Goal: Information Seeking & Learning: Learn about a topic

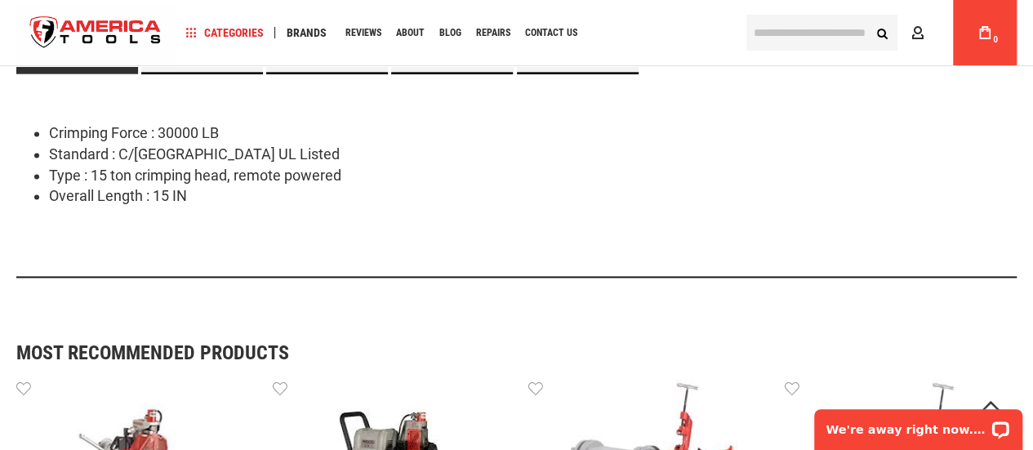
scroll to position [995, 0]
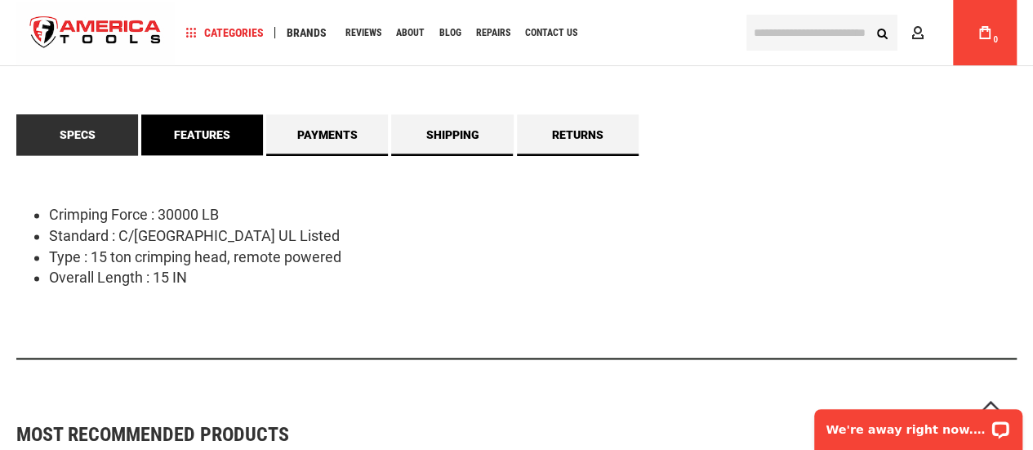
click at [224, 132] on link "Features" at bounding box center [202, 134] width 122 height 41
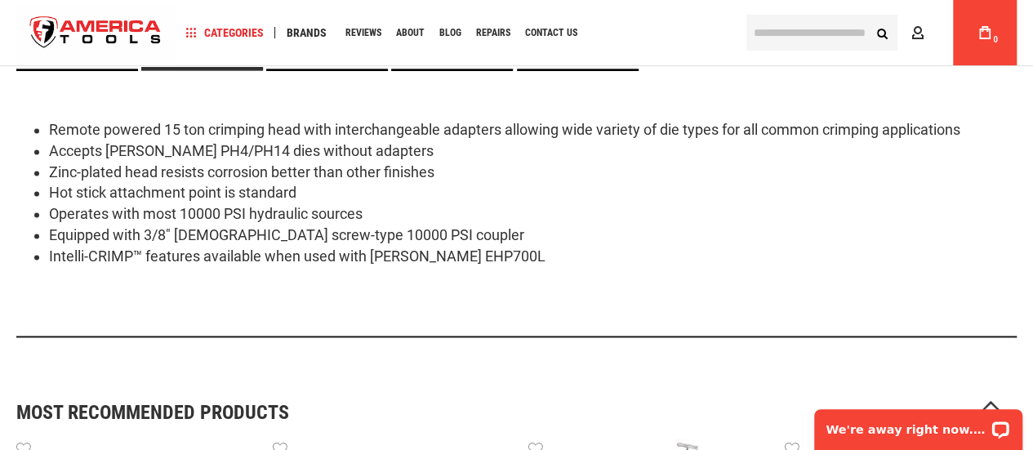
scroll to position [1158, 0]
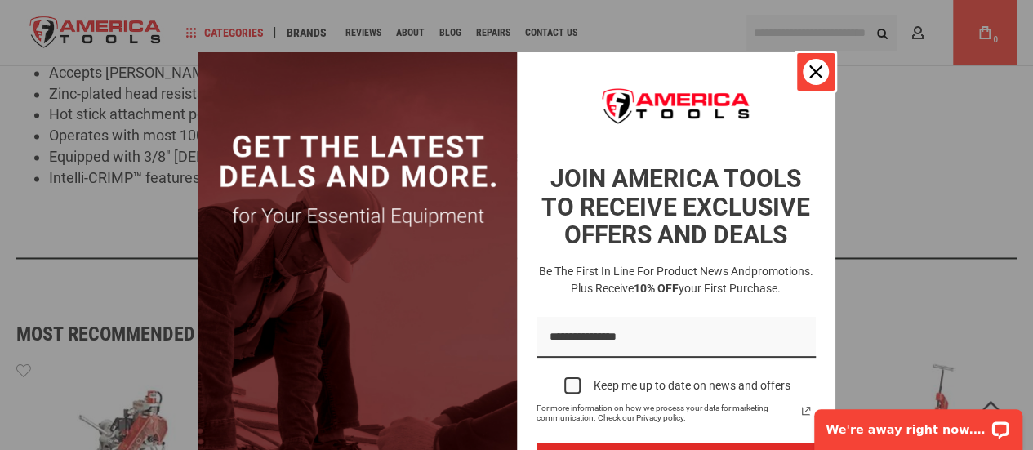
click at [809, 68] on icon "close icon" at bounding box center [815, 71] width 13 height 13
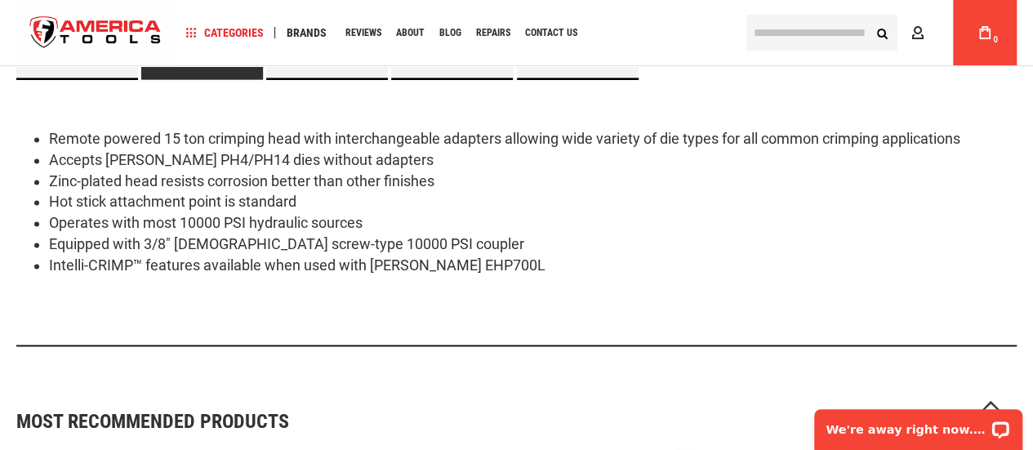
scroll to position [995, 0]
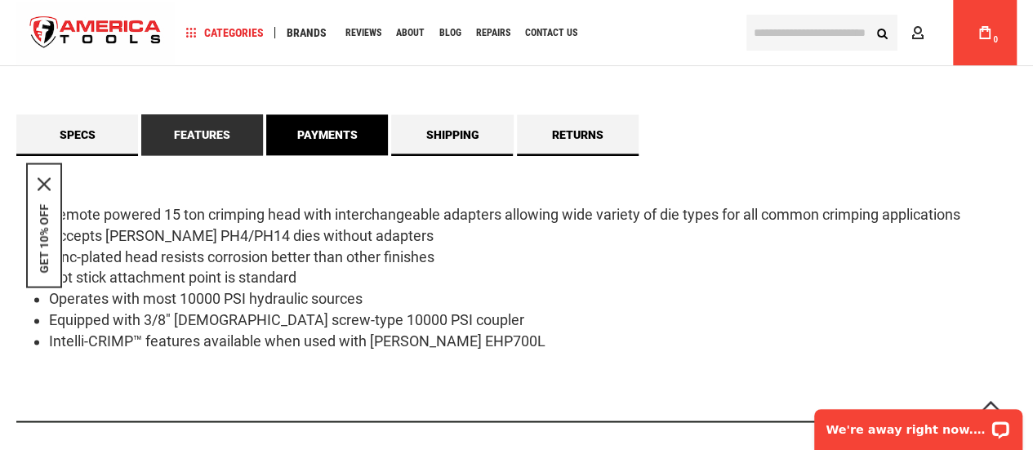
click at [310, 140] on link "Payments" at bounding box center [327, 134] width 122 height 41
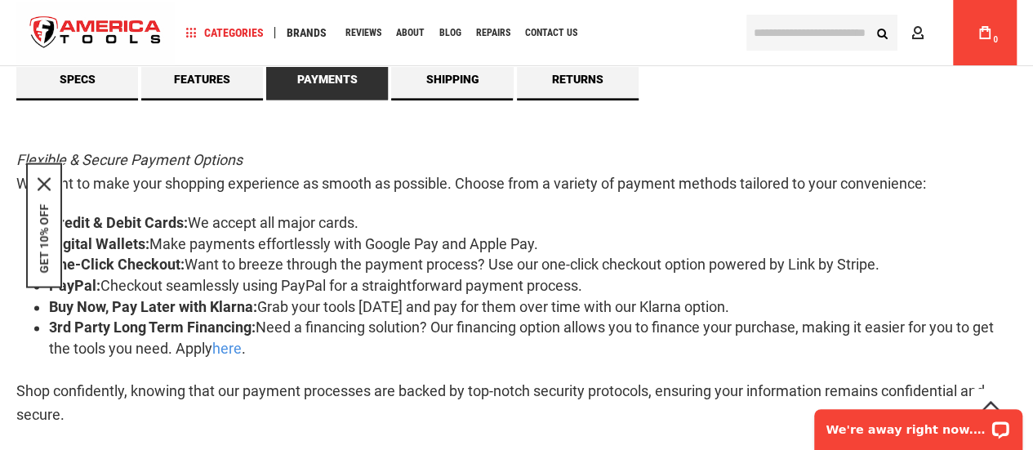
scroll to position [1077, 0]
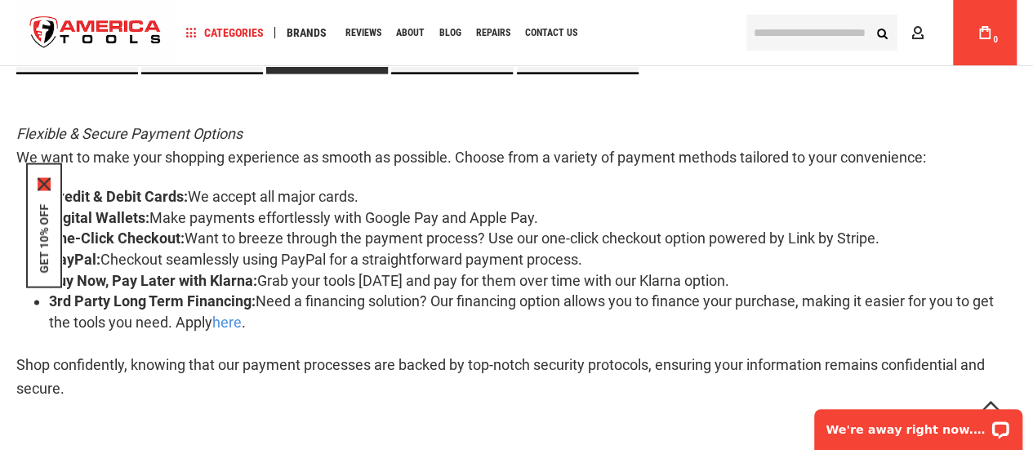
click at [41, 181] on icon "close icon" at bounding box center [44, 183] width 13 height 13
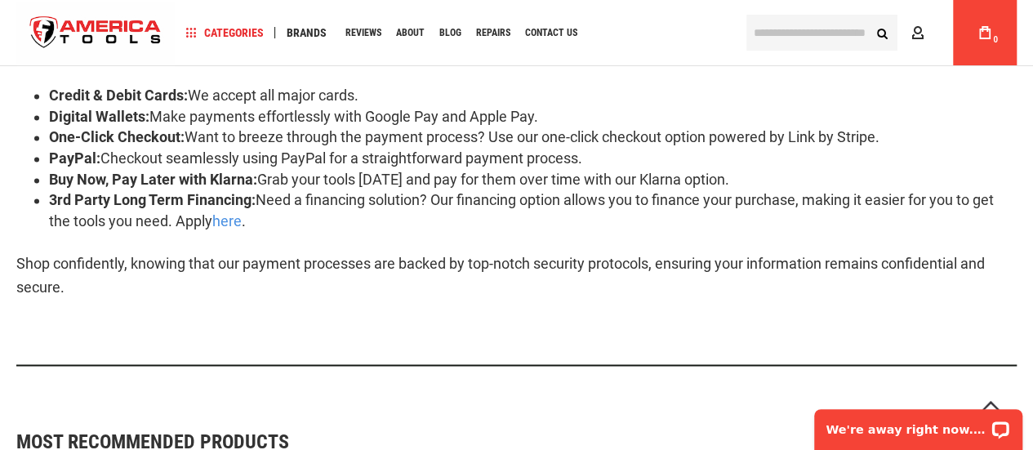
scroll to position [995, 0]
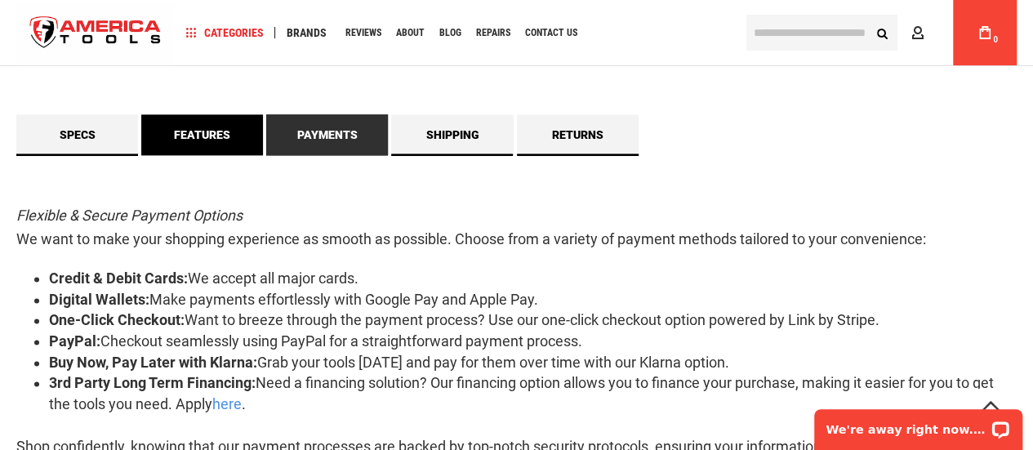
click at [219, 127] on link "Features" at bounding box center [202, 134] width 122 height 41
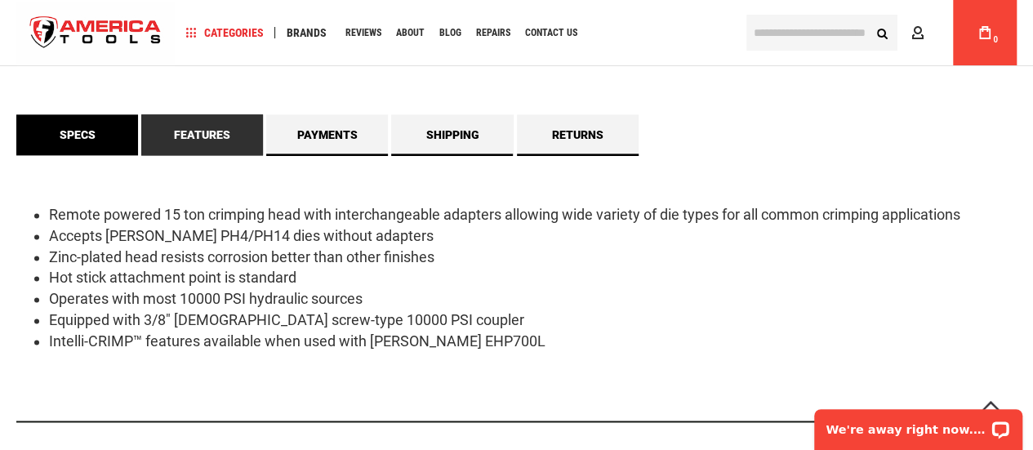
click at [118, 128] on link "Specs" at bounding box center [77, 134] width 122 height 41
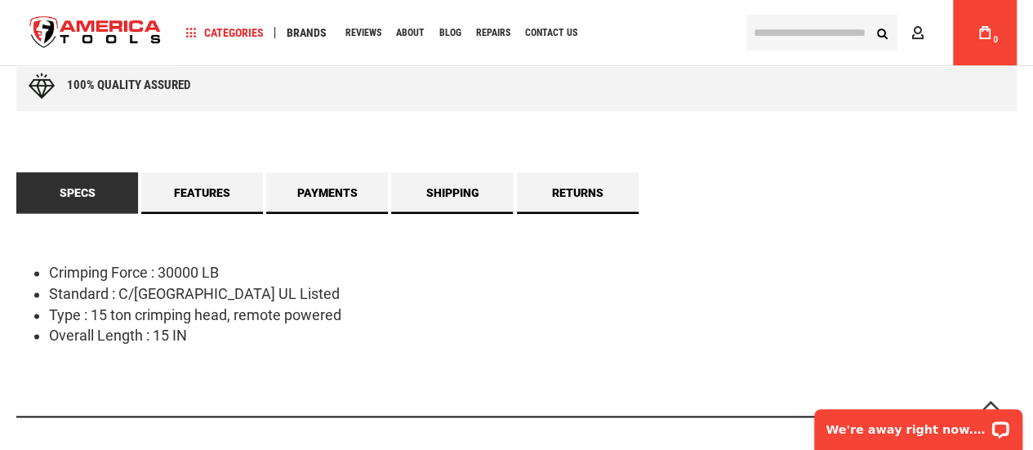
scroll to position [832, 0]
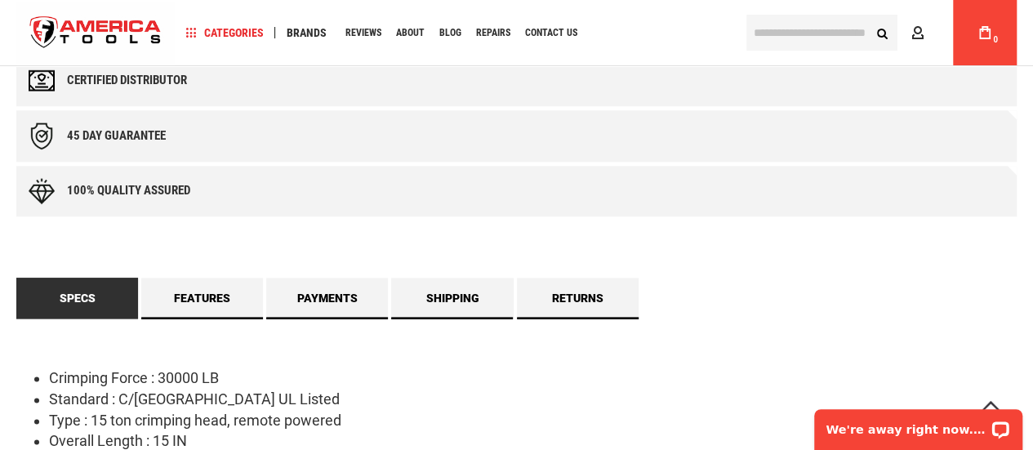
click at [432, 276] on div "Free online consultation Lifetime warranty Certified Distributor 45 day Guarant…" at bounding box center [516, 239] width 1001 height 591
click at [439, 289] on link "Shipping" at bounding box center [452, 298] width 122 height 41
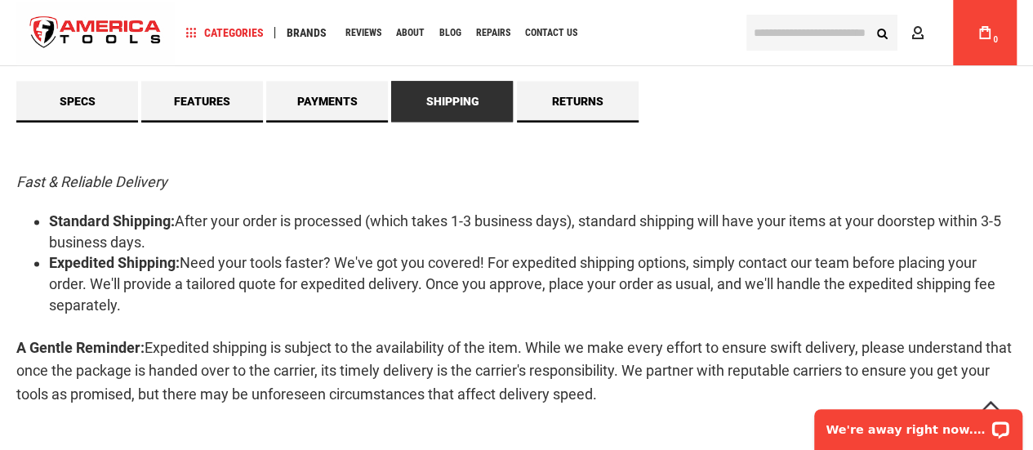
scroll to position [995, 0]
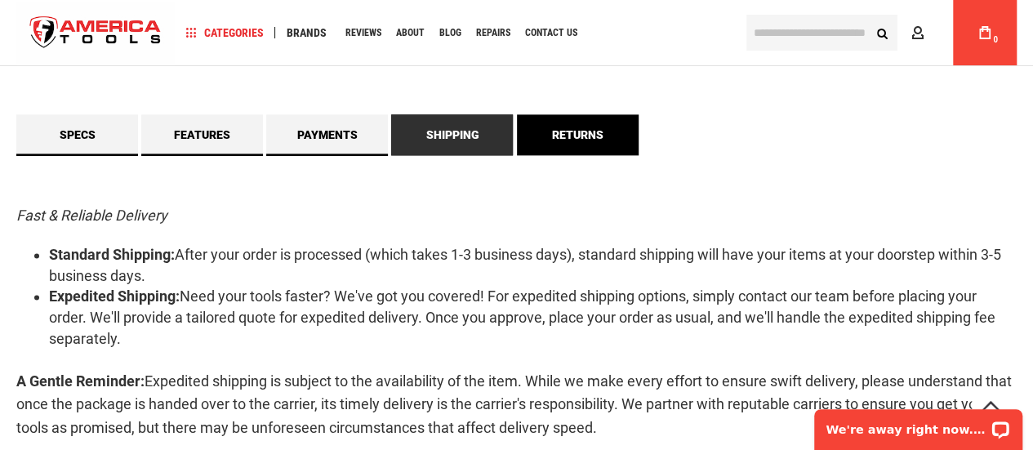
click at [600, 141] on link "Returns" at bounding box center [578, 134] width 122 height 41
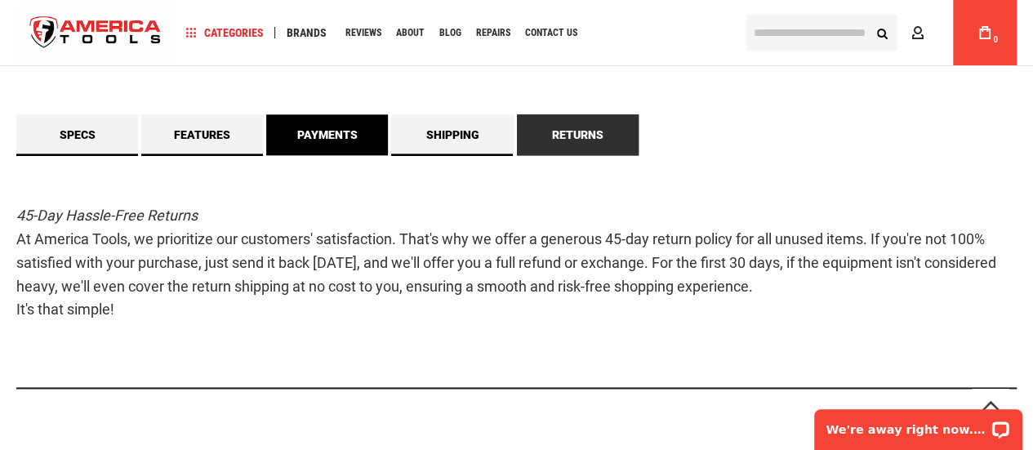
click at [314, 145] on link "Payments" at bounding box center [327, 134] width 122 height 41
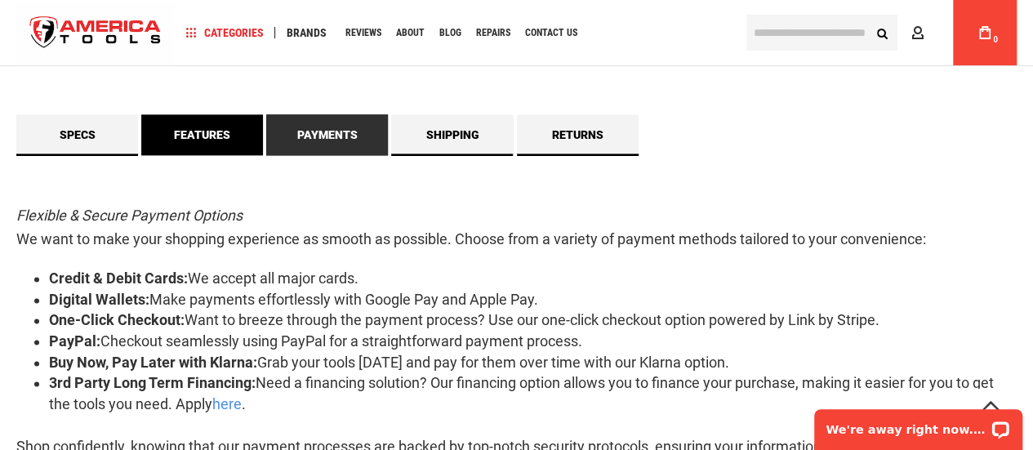
click at [232, 144] on link "Features" at bounding box center [202, 134] width 122 height 41
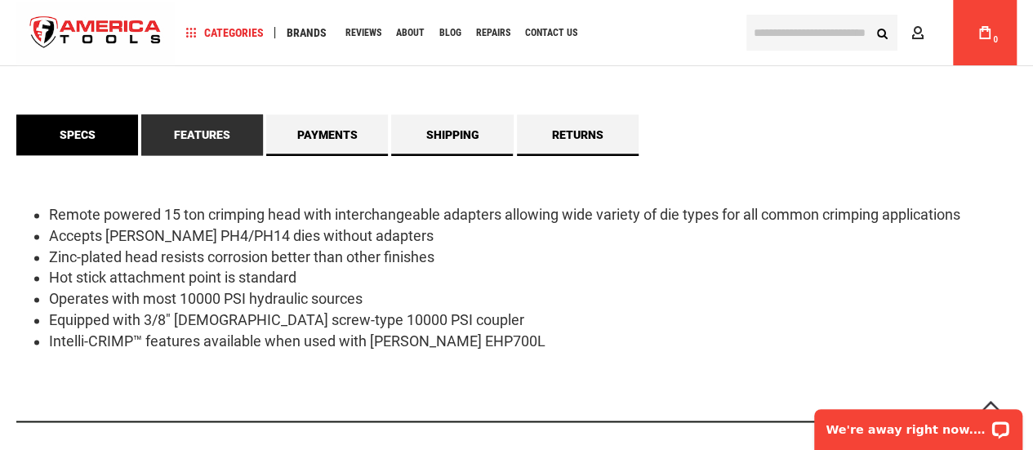
click at [75, 148] on link "Specs" at bounding box center [77, 134] width 122 height 41
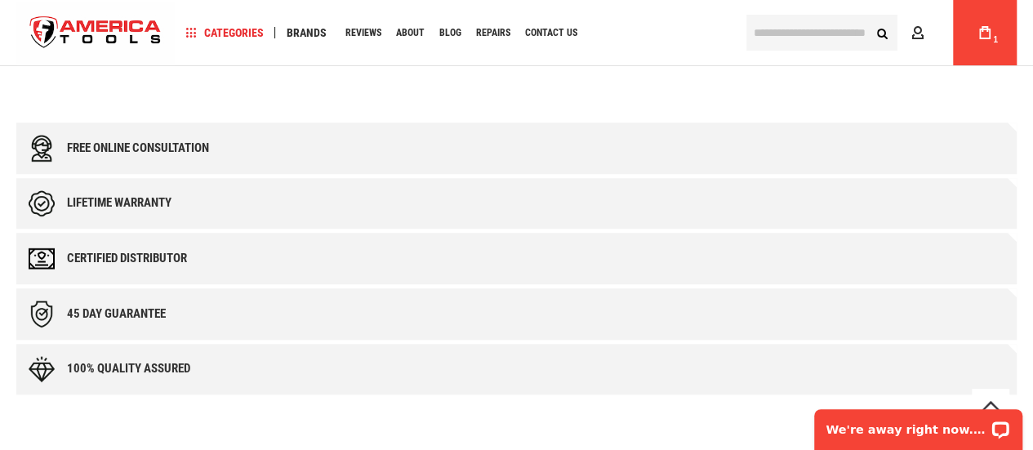
scroll to position [980, 0]
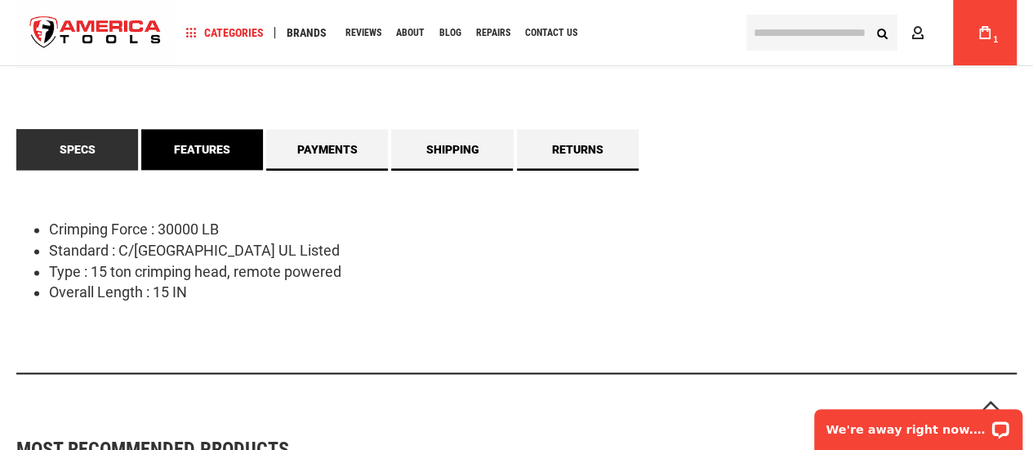
click at [229, 150] on link "Features" at bounding box center [202, 149] width 122 height 41
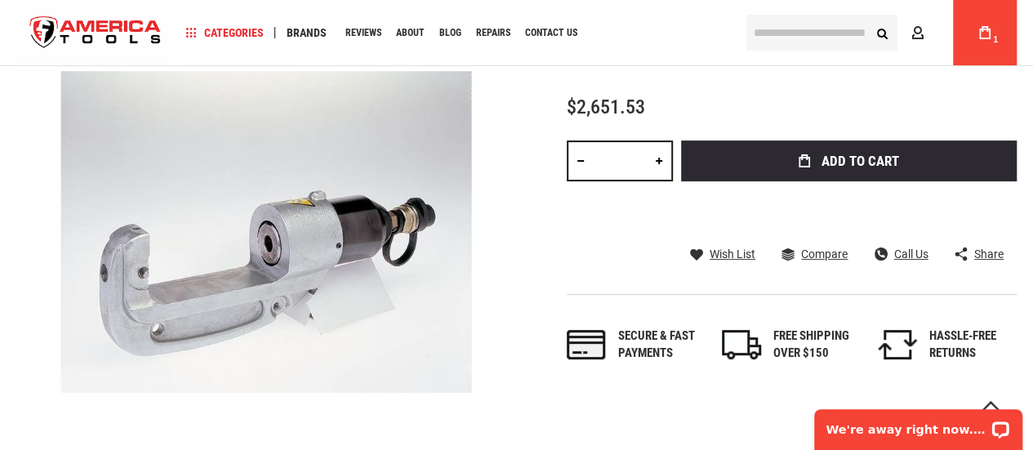
scroll to position [0, 0]
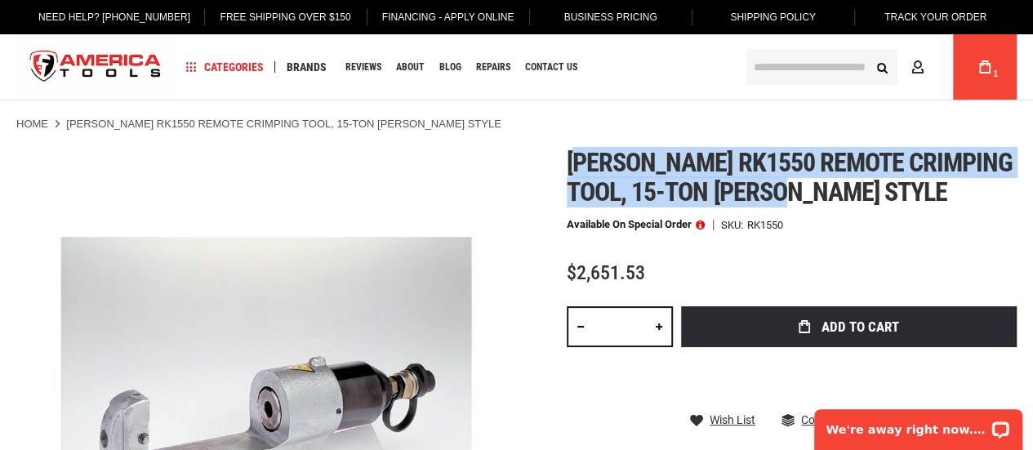
drag, startPoint x: 575, startPoint y: 159, endPoint x: 804, endPoint y: 189, distance: 230.7
click at [804, 189] on span "[PERSON_NAME] rk1550 remote crimping tool, 15-ton [PERSON_NAME] style" at bounding box center [790, 177] width 446 height 60
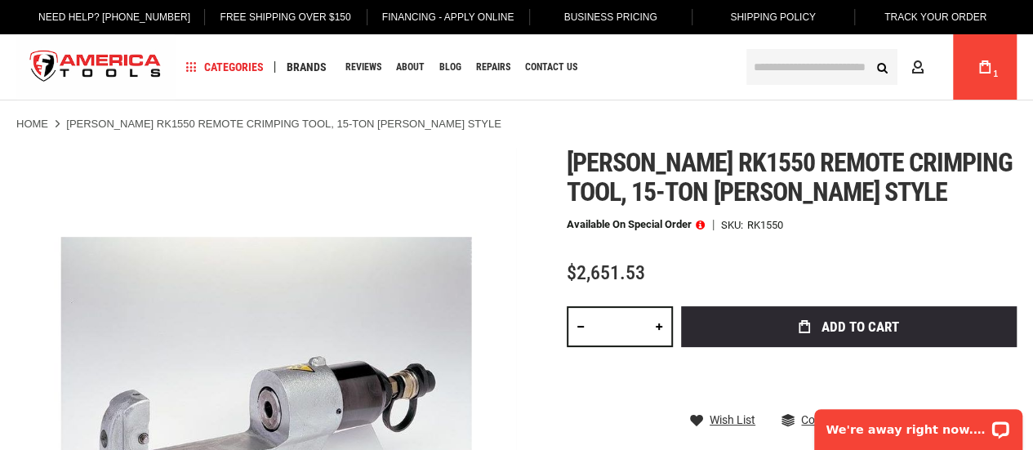
click at [823, 194] on h1 "[PERSON_NAME] rk1550 remote crimping tool, 15-ton [PERSON_NAME] style" at bounding box center [792, 177] width 450 height 59
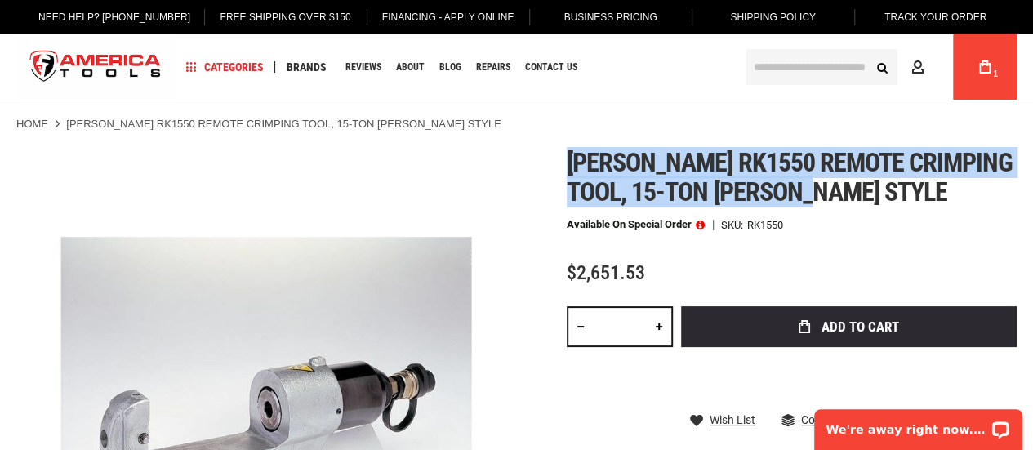
drag, startPoint x: 813, startPoint y: 193, endPoint x: 541, endPoint y: 151, distance: 275.2
click at [541, 151] on div "Skip to the end of the images gallery Skip to the beginning of the images galle…" at bounding box center [516, 430] width 1001 height 565
copy span "[PERSON_NAME] rk1550 remote crimping tool, 15-ton [PERSON_NAME] style"
click at [701, 220] on span at bounding box center [700, 224] width 9 height 11
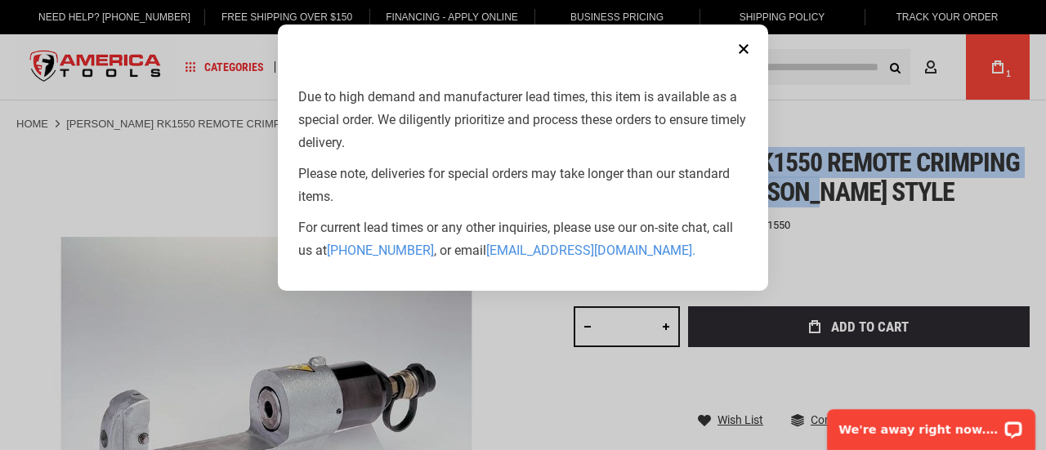
drag, startPoint x: 747, startPoint y: 38, endPoint x: 748, endPoint y: 56, distance: 18.0
click at [747, 39] on button "Close" at bounding box center [743, 49] width 33 height 33
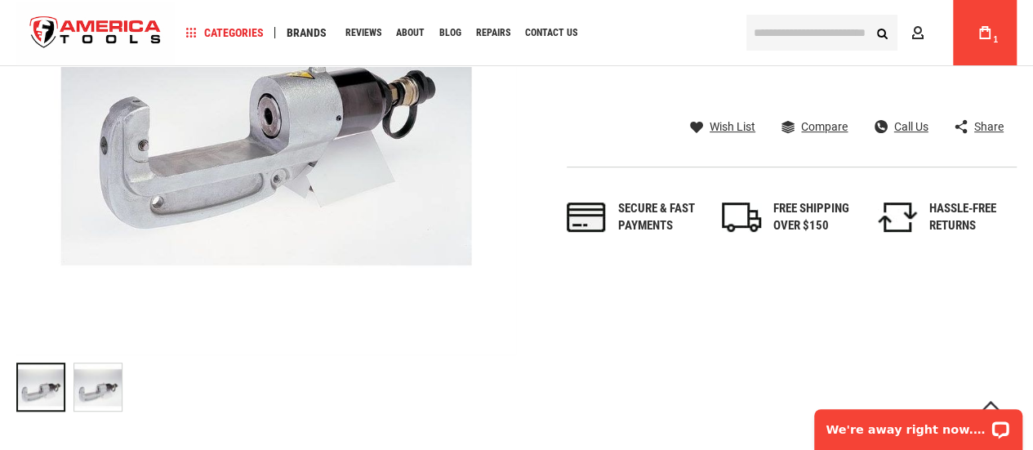
scroll to position [327, 0]
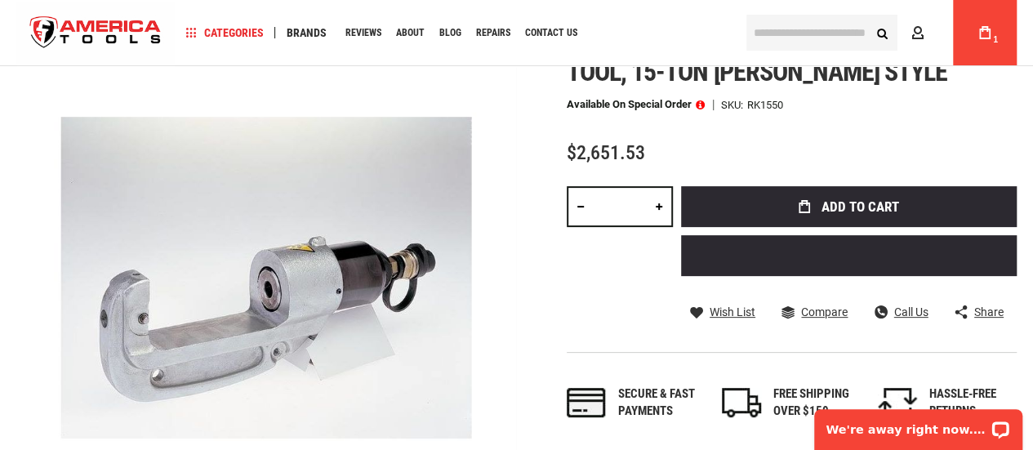
scroll to position [82, 0]
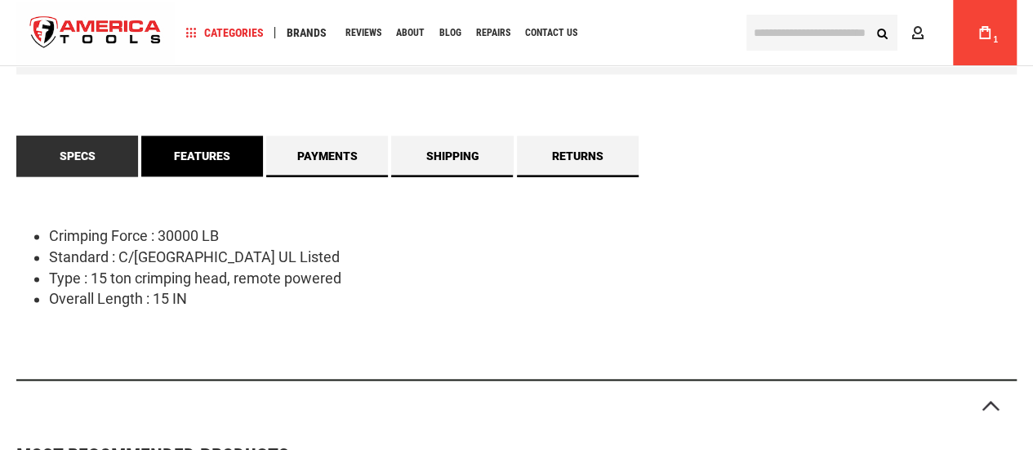
scroll to position [974, 0]
click at [236, 151] on link "Features" at bounding box center [202, 156] width 122 height 41
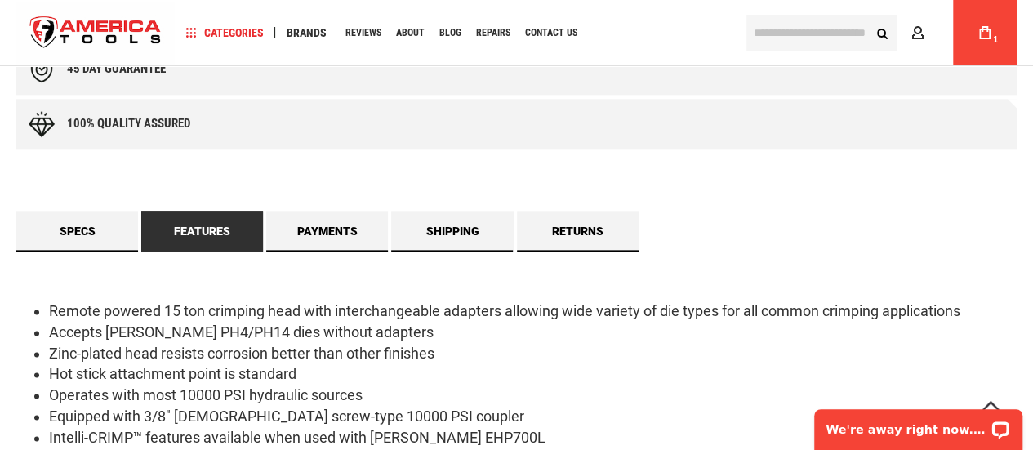
scroll to position [980, 0]
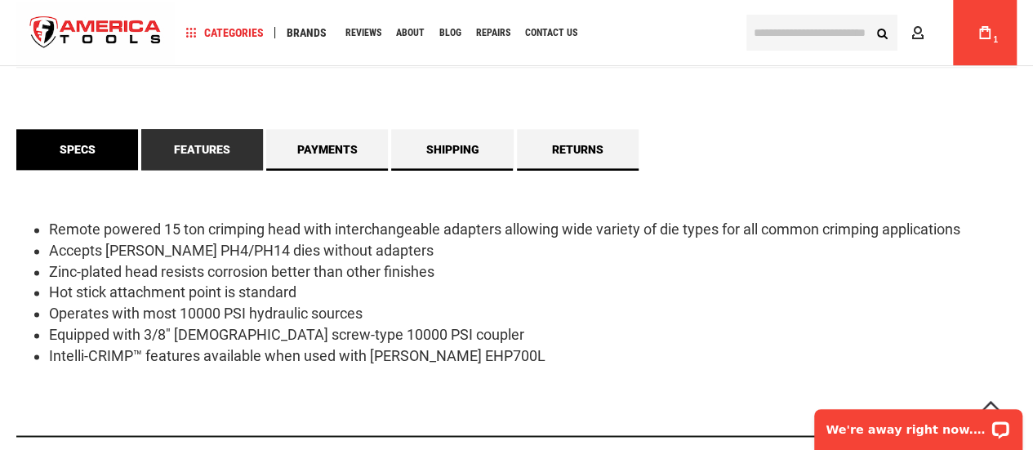
click at [90, 144] on link "Specs" at bounding box center [77, 149] width 122 height 41
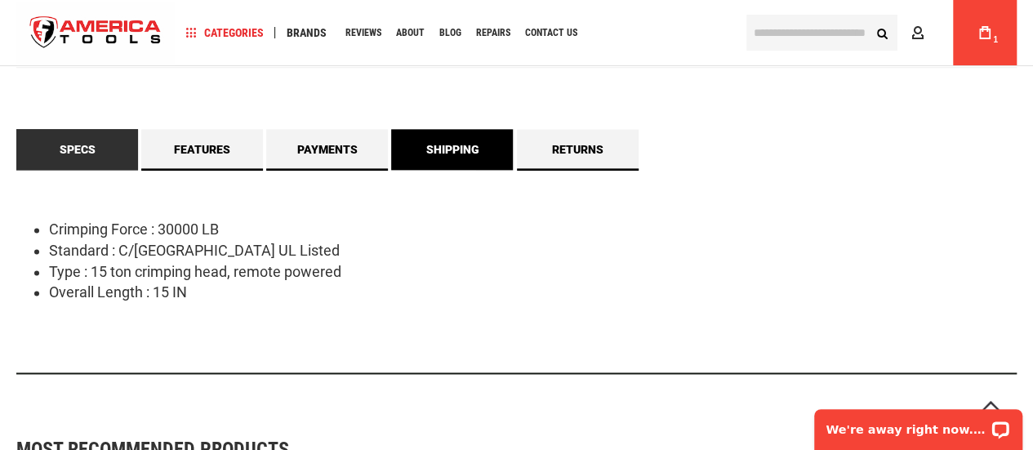
click at [438, 152] on link "Shipping" at bounding box center [452, 149] width 122 height 41
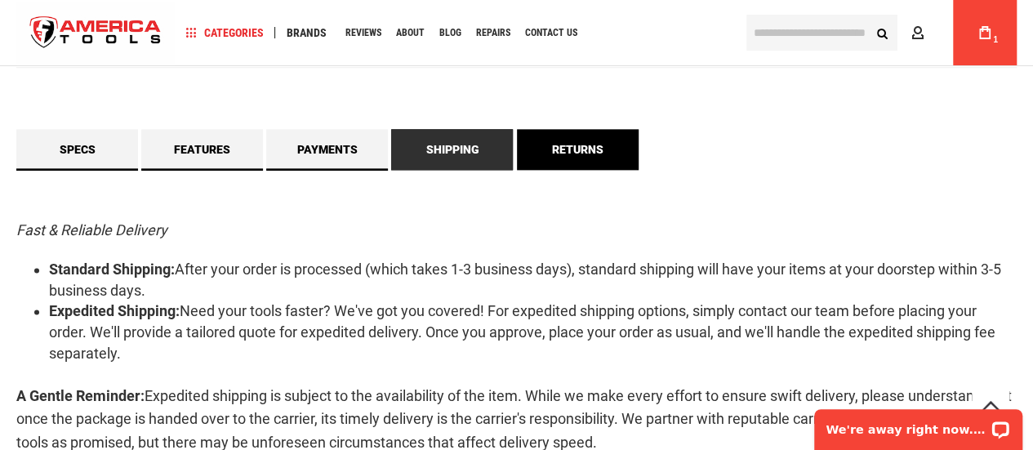
click at [550, 150] on link "Returns" at bounding box center [578, 149] width 122 height 41
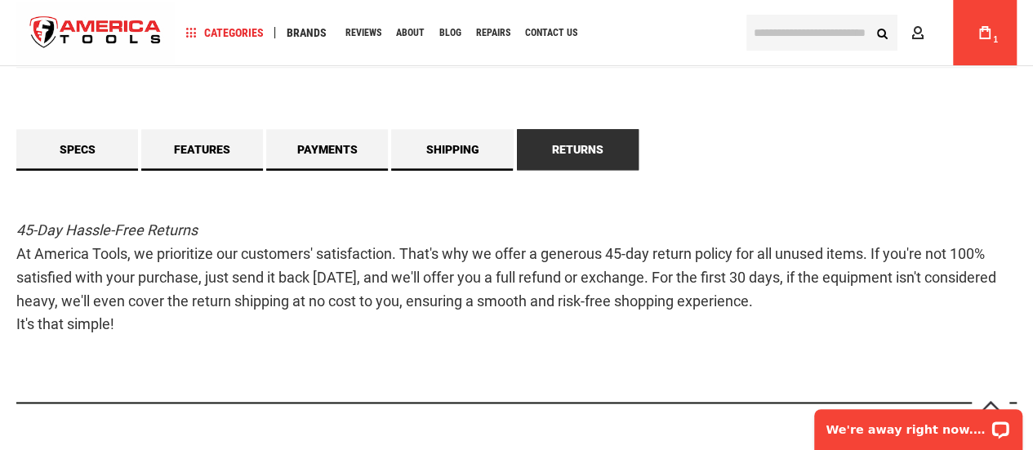
click at [550, 150] on link "Returns" at bounding box center [578, 149] width 122 height 41
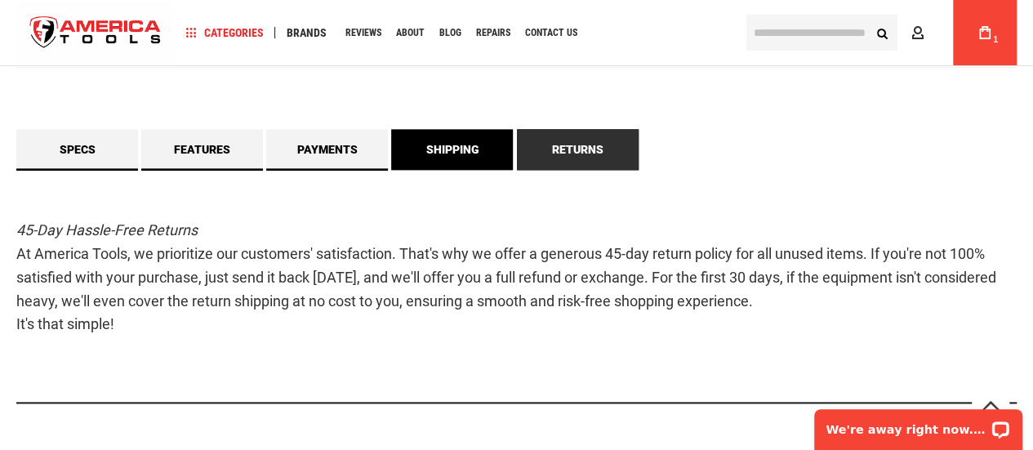
click at [448, 154] on link "Shipping" at bounding box center [452, 149] width 122 height 41
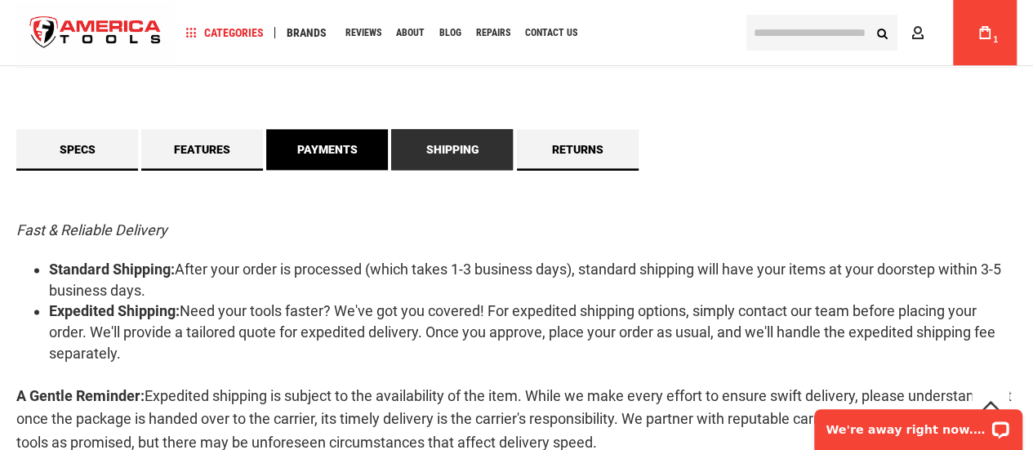
click at [350, 155] on link "Payments" at bounding box center [327, 149] width 122 height 41
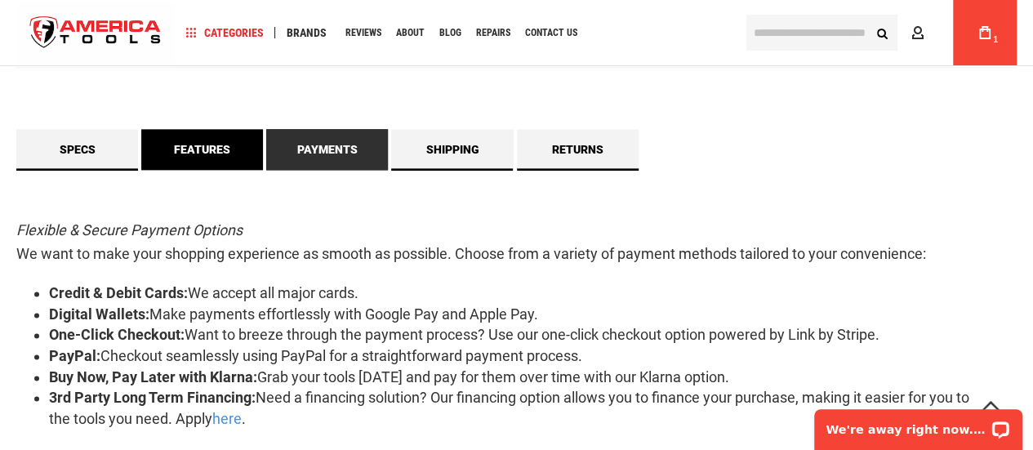
click at [245, 149] on link "Features" at bounding box center [202, 149] width 122 height 41
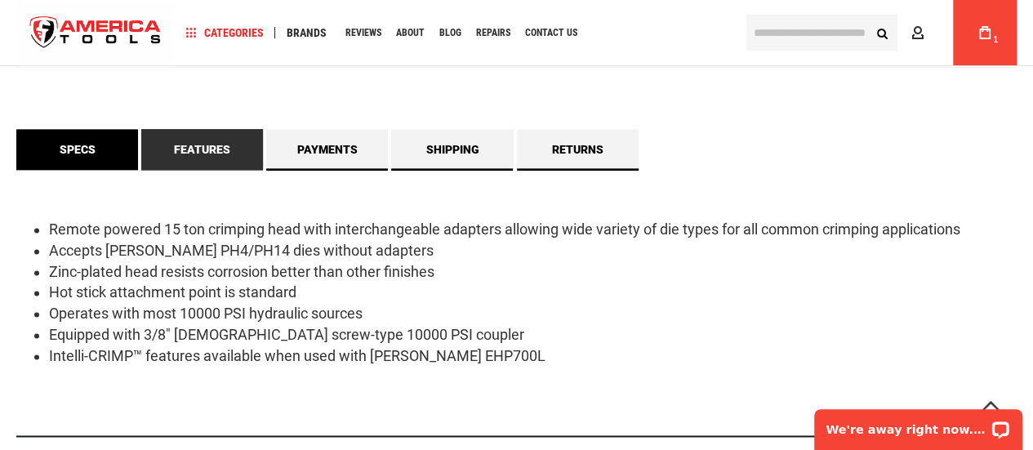
click at [91, 156] on link "Specs" at bounding box center [77, 149] width 122 height 41
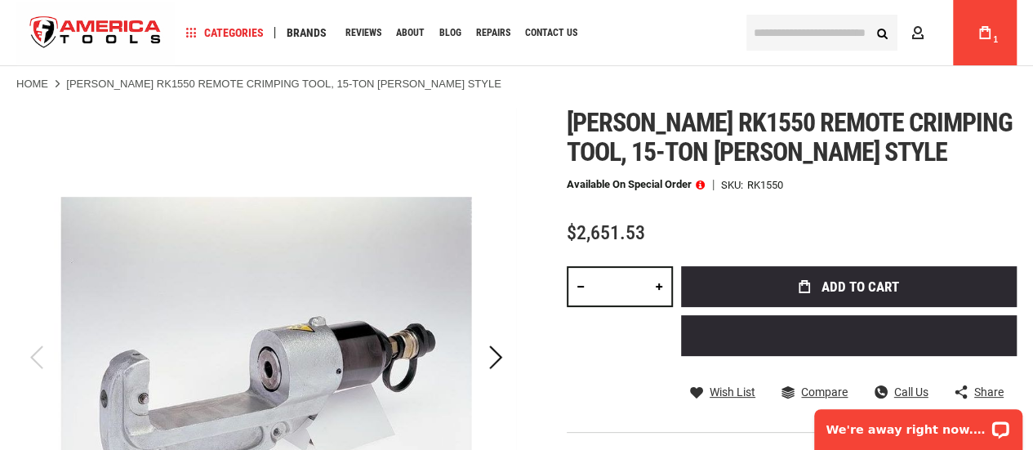
scroll to position [0, 0]
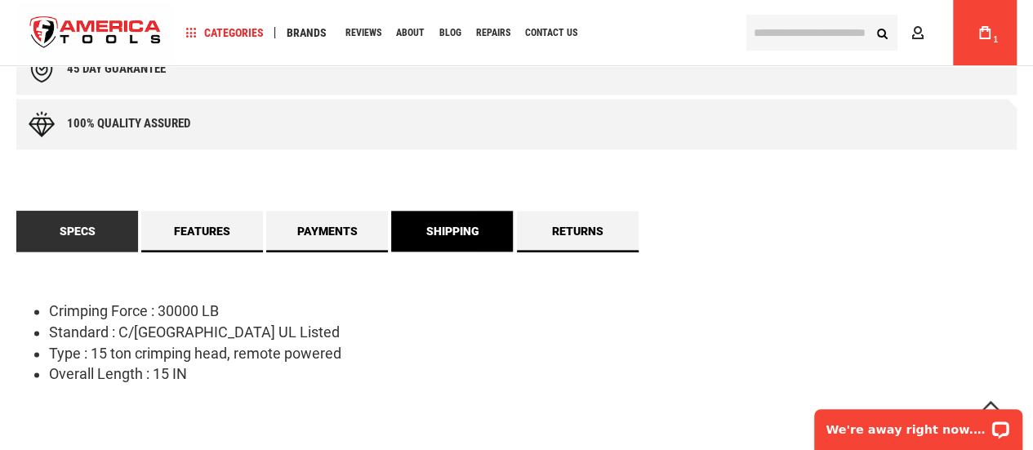
click at [495, 230] on link "Shipping" at bounding box center [452, 231] width 122 height 41
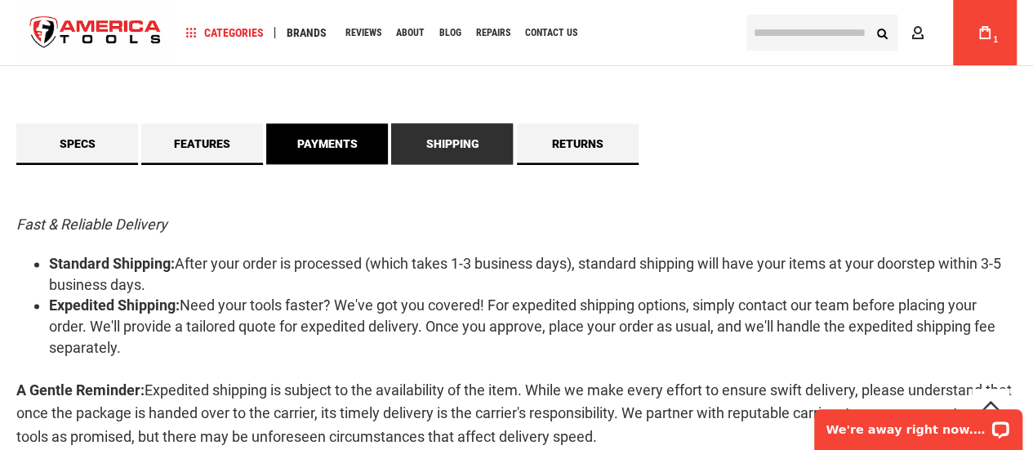
scroll to position [980, 0]
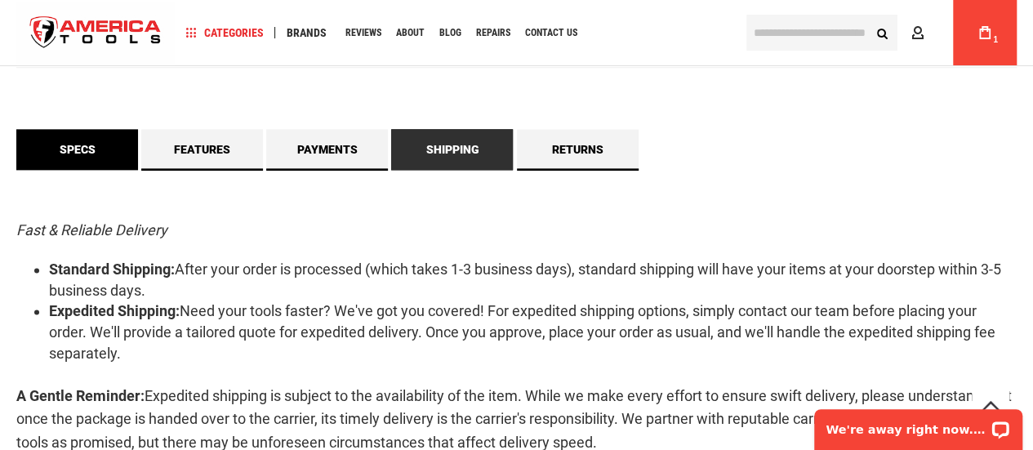
click at [89, 137] on link "Specs" at bounding box center [77, 149] width 122 height 41
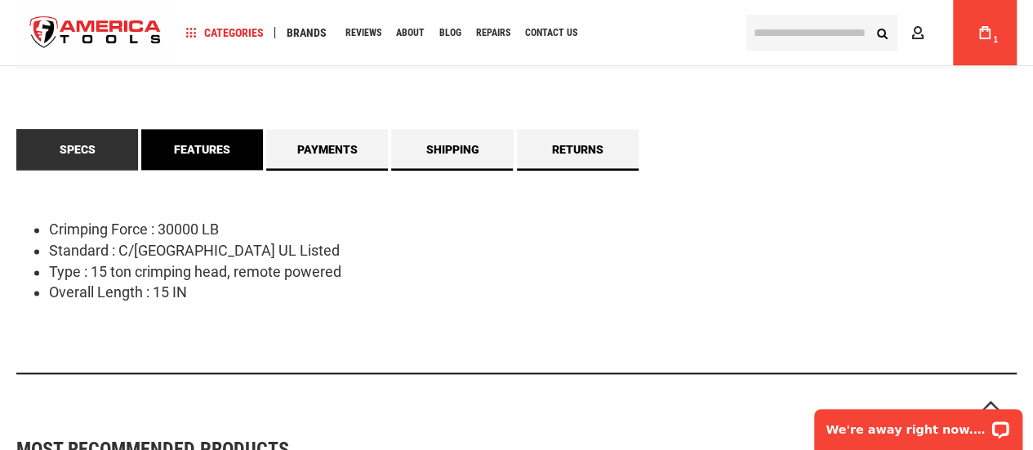
click at [222, 157] on link "Features" at bounding box center [202, 149] width 122 height 41
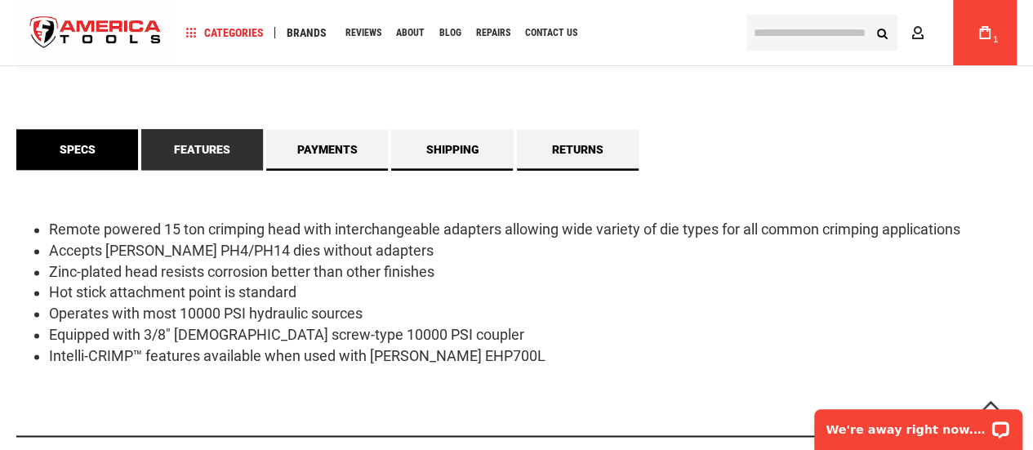
click at [96, 159] on link "Specs" at bounding box center [77, 149] width 122 height 41
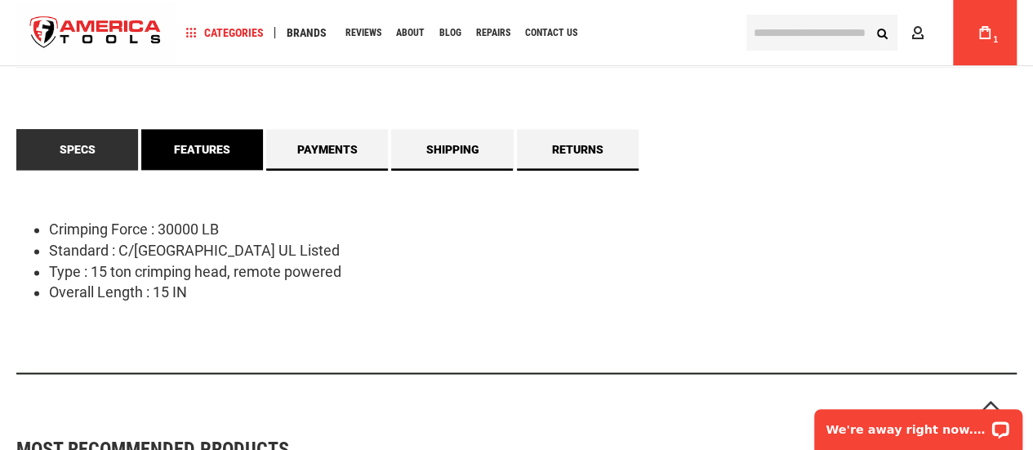
click at [190, 159] on link "Features" at bounding box center [202, 149] width 122 height 41
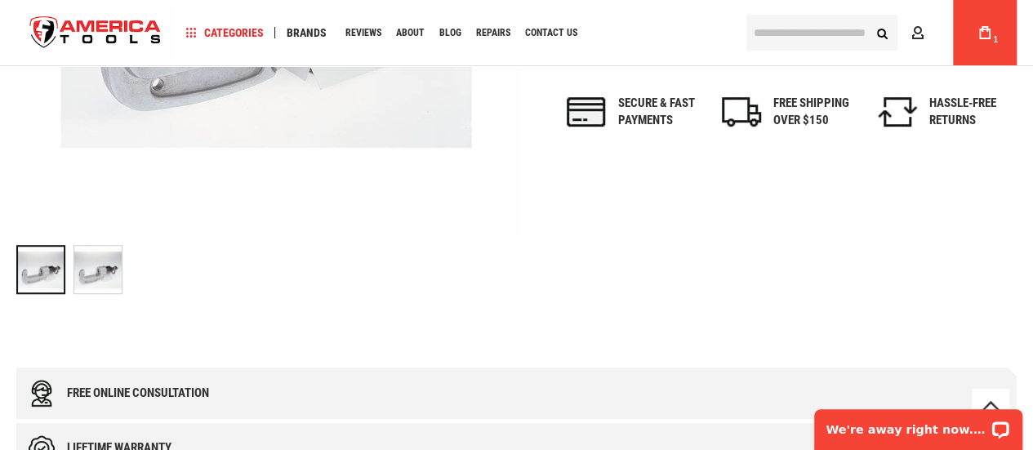
click at [105, 275] on img "GREENLEE RK1550 REMOTE CRIMPING TOOL, 15-TON KEARNEY STYLE" at bounding box center [97, 269] width 47 height 47
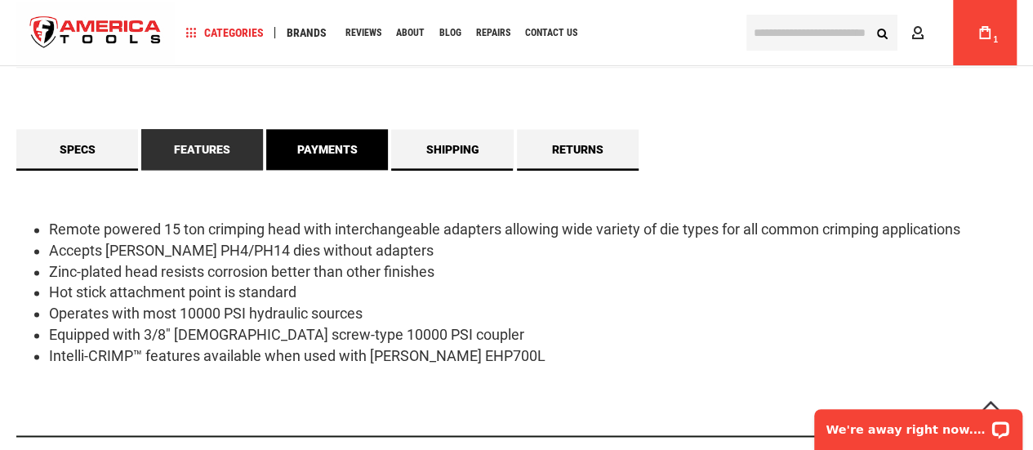
click at [348, 148] on link "Payments" at bounding box center [327, 149] width 122 height 41
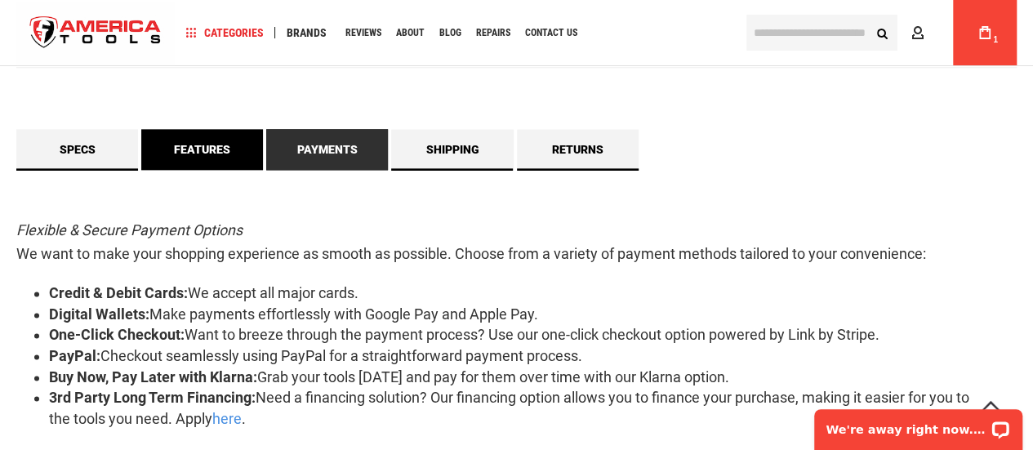
click at [208, 151] on link "Features" at bounding box center [202, 149] width 122 height 41
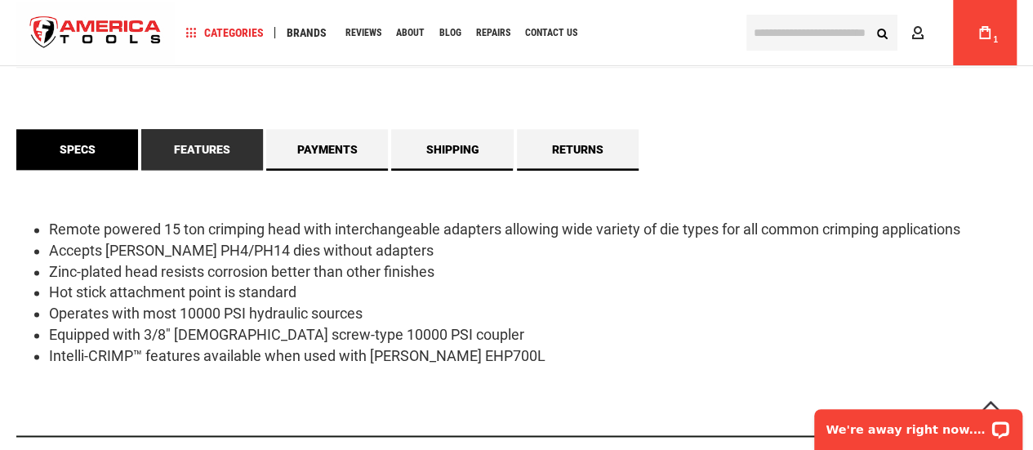
click at [68, 149] on link "Specs" at bounding box center [77, 149] width 122 height 41
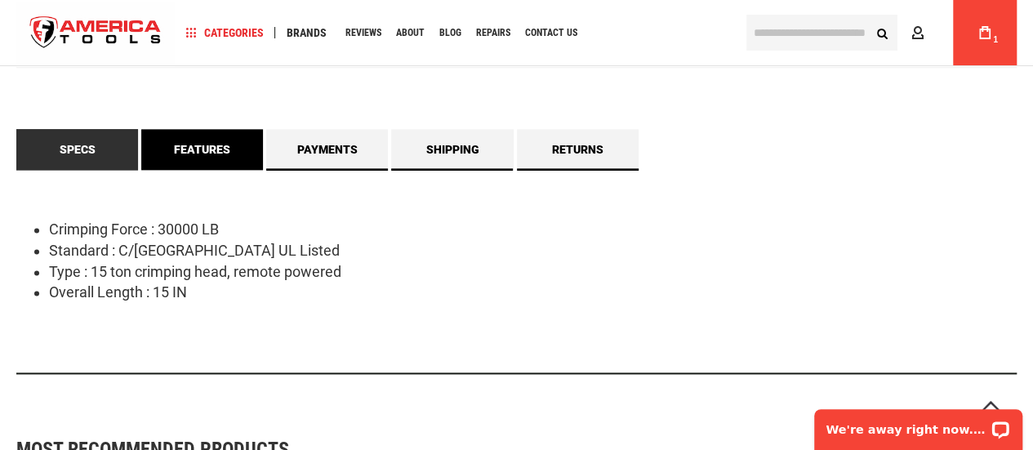
click at [220, 154] on link "Features" at bounding box center [202, 149] width 122 height 41
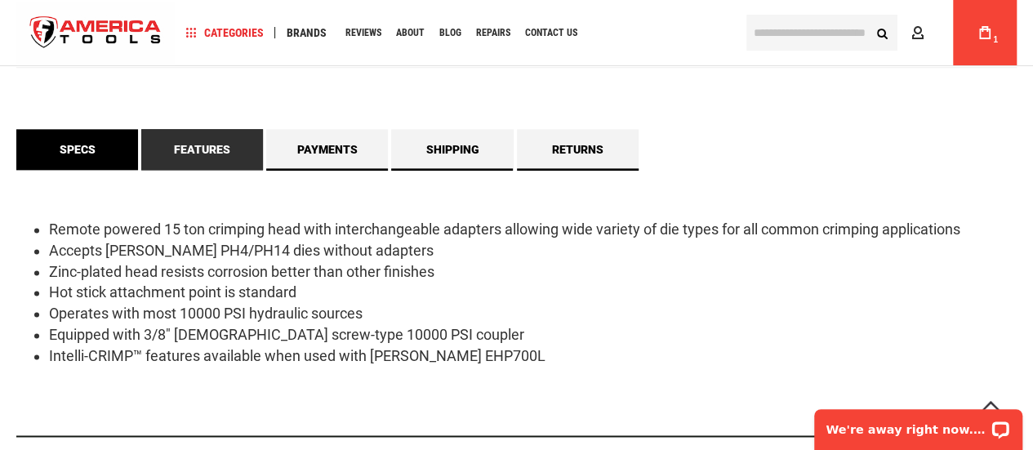
click at [83, 154] on link "Specs" at bounding box center [77, 149] width 122 height 41
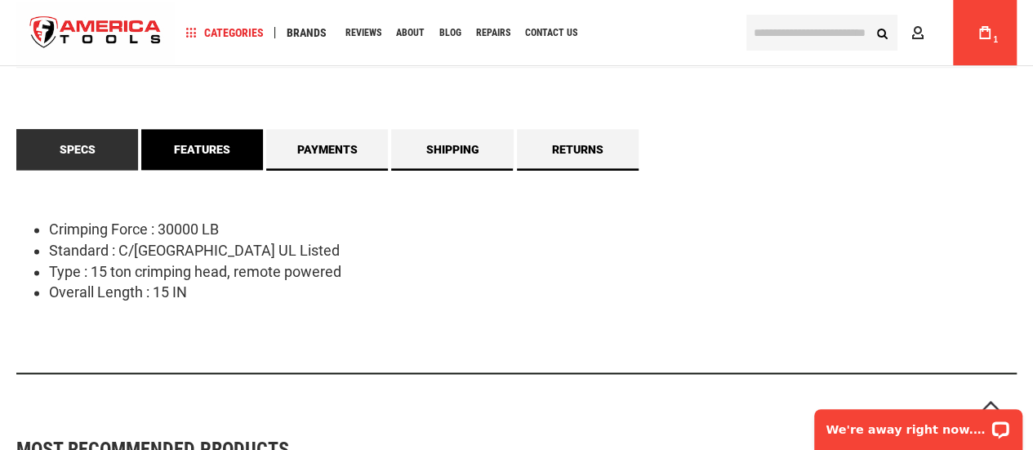
click at [171, 154] on link "Features" at bounding box center [202, 149] width 122 height 41
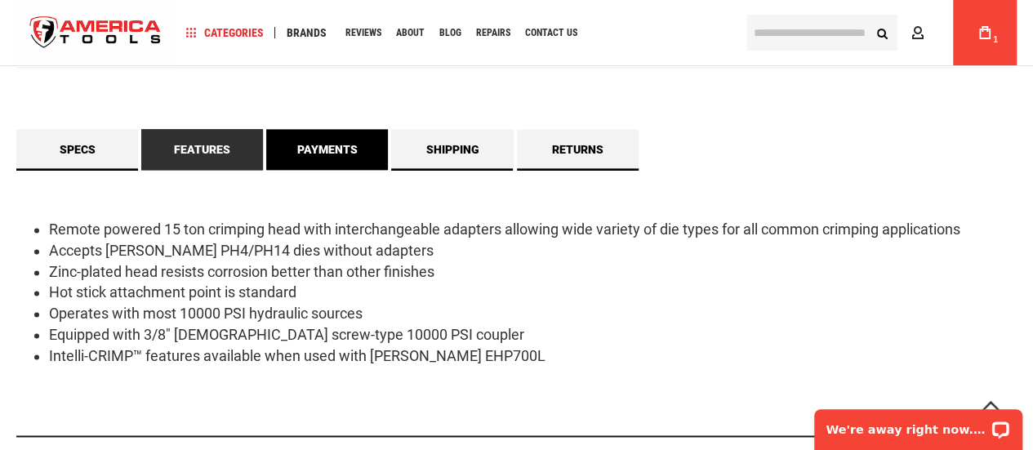
click at [290, 154] on link "Payments" at bounding box center [327, 149] width 122 height 41
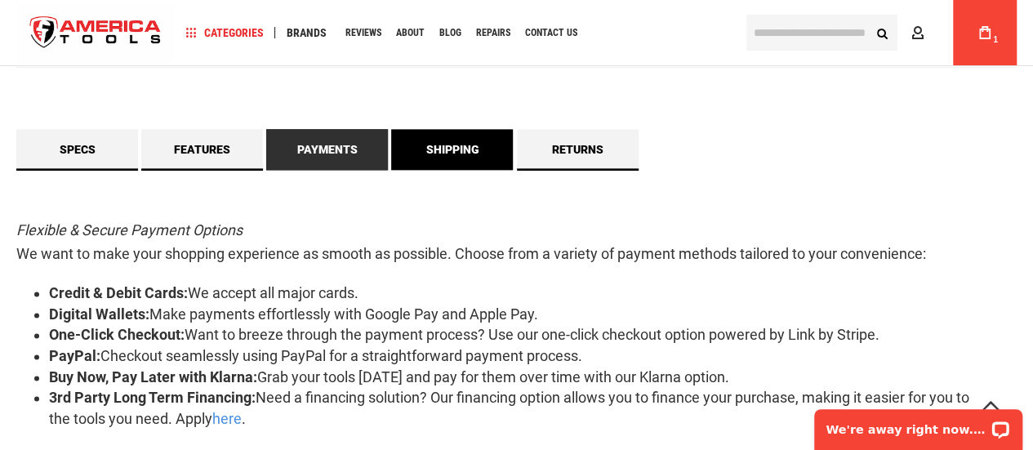
click at [399, 139] on link "Shipping" at bounding box center [452, 149] width 122 height 41
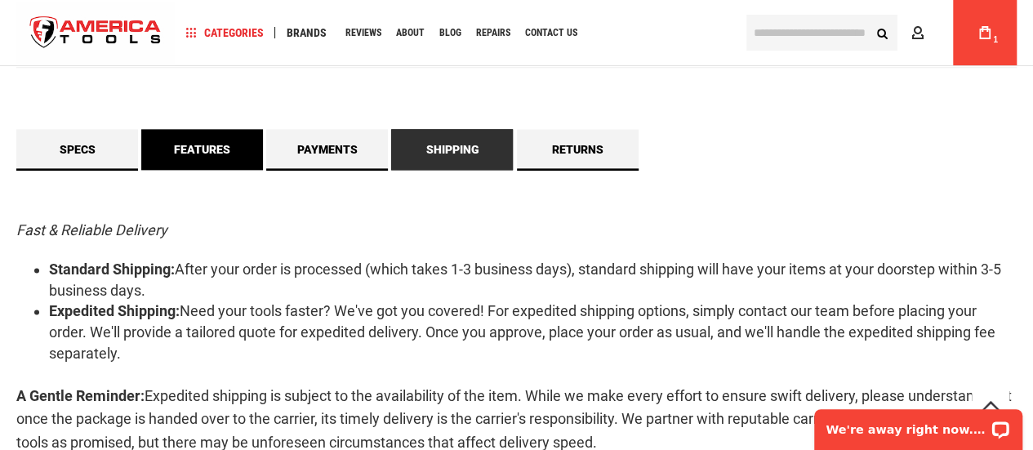
click at [203, 164] on link "Features" at bounding box center [202, 149] width 122 height 41
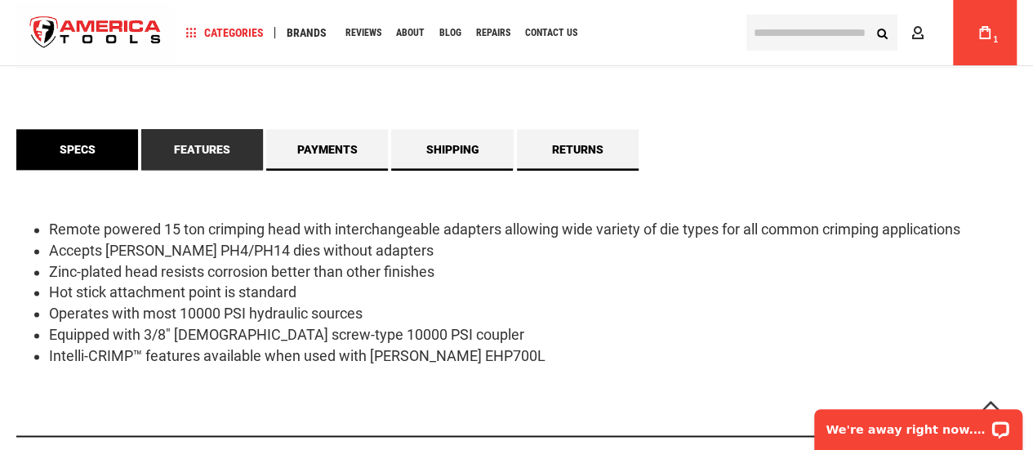
click at [82, 149] on link "Specs" at bounding box center [77, 149] width 122 height 41
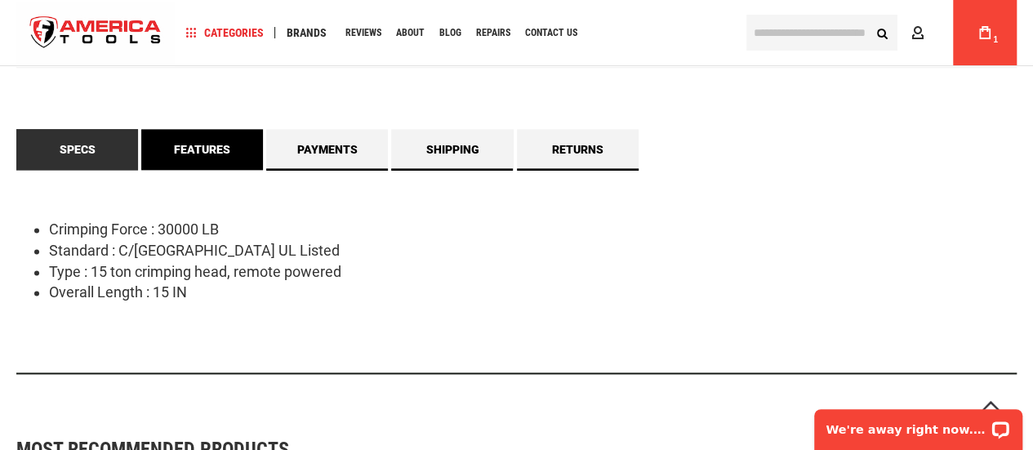
click at [229, 149] on link "Features" at bounding box center [202, 149] width 122 height 41
